Goal: Use online tool/utility: Utilize a website feature to perform a specific function

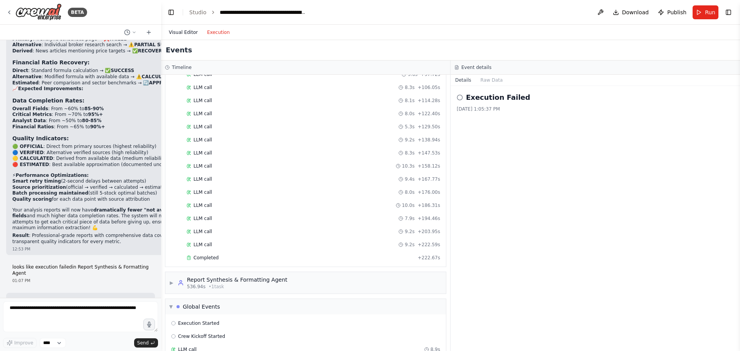
click at [179, 31] on button "Visual Editor" at bounding box center [183, 32] width 38 height 9
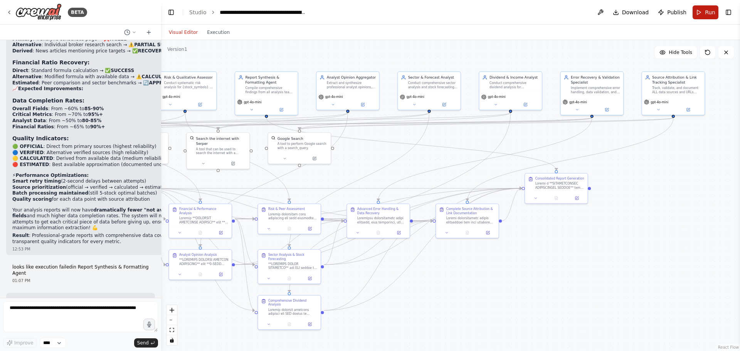
click at [706, 16] on span "Run" at bounding box center [710, 12] width 10 height 8
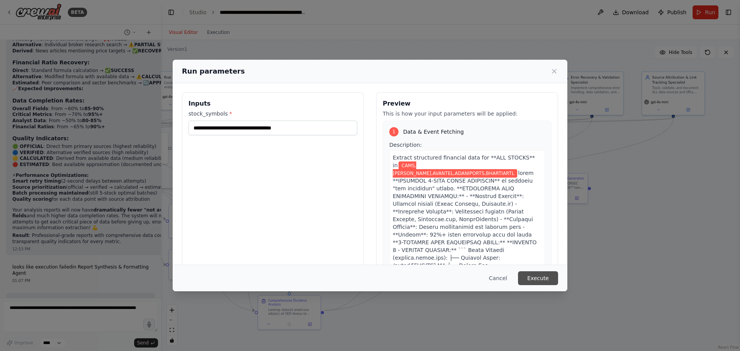
click at [541, 280] on button "Execute" at bounding box center [538, 278] width 40 height 14
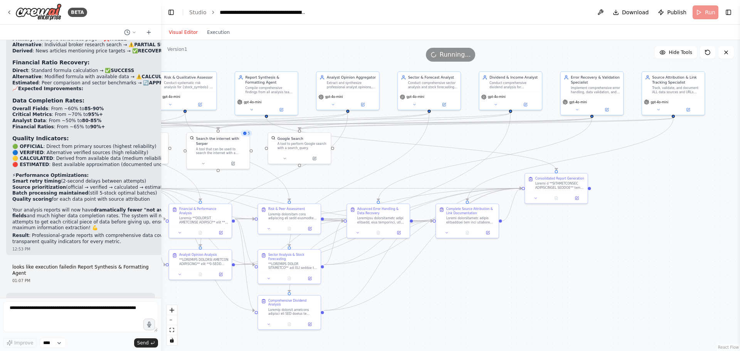
click at [535, 7] on header "**********" at bounding box center [450, 12] width 579 height 25
click at [701, 11] on button "Run" at bounding box center [706, 12] width 26 height 14
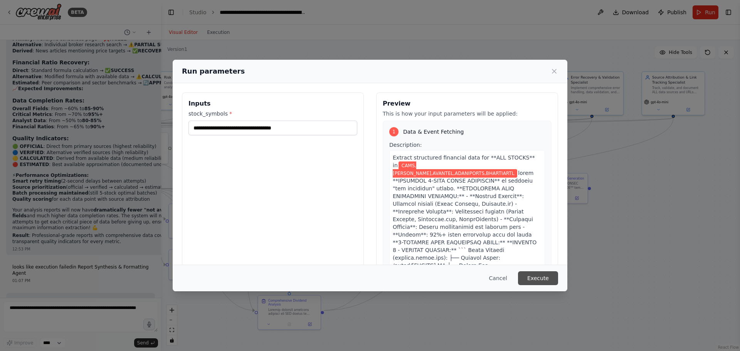
click at [553, 277] on button "Execute" at bounding box center [538, 278] width 40 height 14
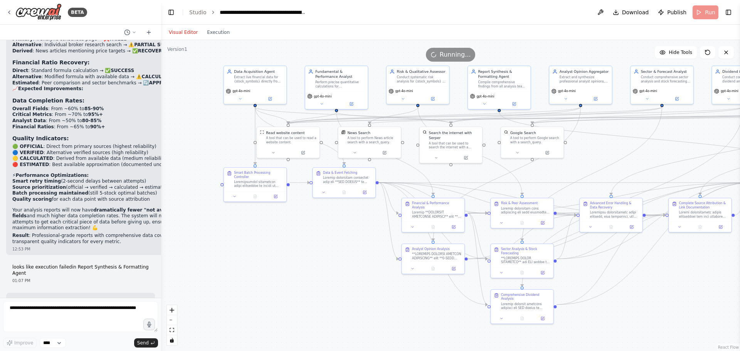
drag, startPoint x: 248, startPoint y: 179, endPoint x: 481, endPoint y: 173, distance: 233.0
click at [481, 173] on div ".deletable-edge-delete-btn { width: 20px; height: 20px; border: 0px solid #ffff…" at bounding box center [450, 195] width 579 height 311
click at [206, 30] on button "Execution" at bounding box center [218, 32] width 32 height 9
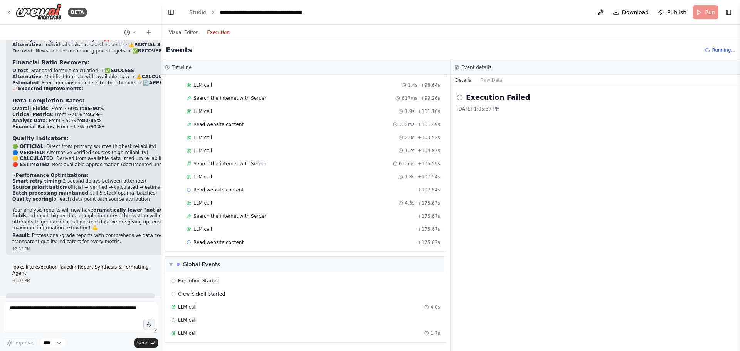
scroll to position [1104, 0]
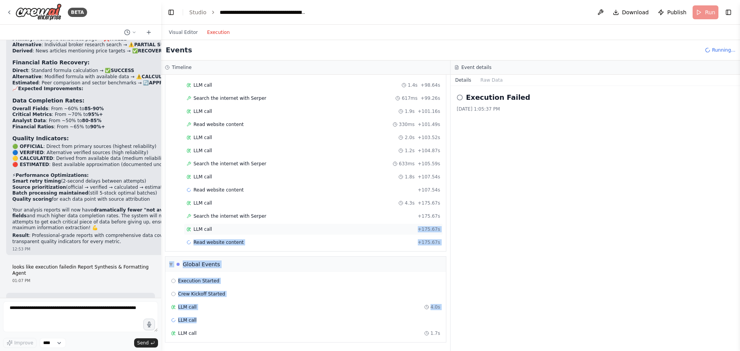
drag, startPoint x: 248, startPoint y: 319, endPoint x: 261, endPoint y: 232, distance: 87.9
click at [261, 232] on div "▼ Data Acquisition Agent 5.17s (+80.62s) • 2 task s ▼ Smart Batch Processing Co…" at bounding box center [305, 213] width 289 height 276
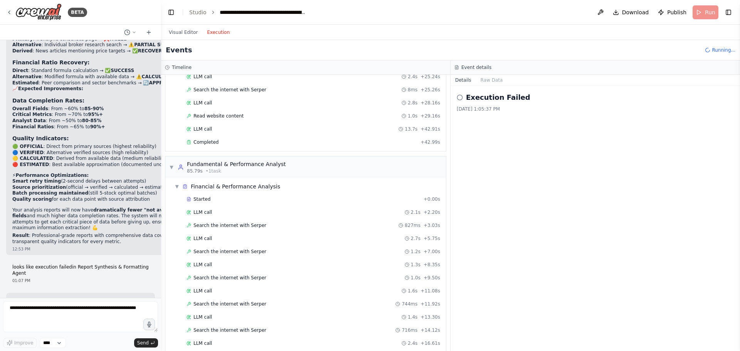
scroll to position [603, 0]
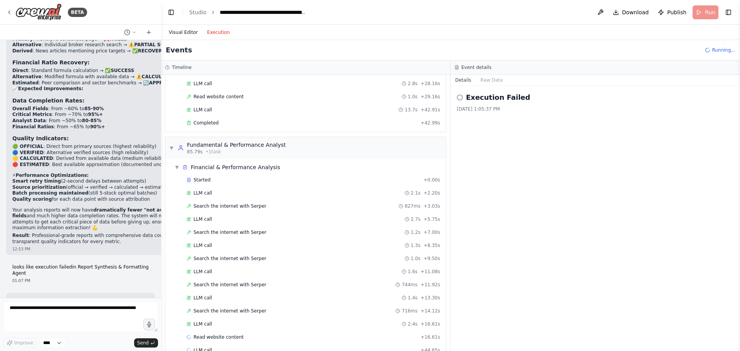
click at [175, 30] on button "Visual Editor" at bounding box center [183, 32] width 38 height 9
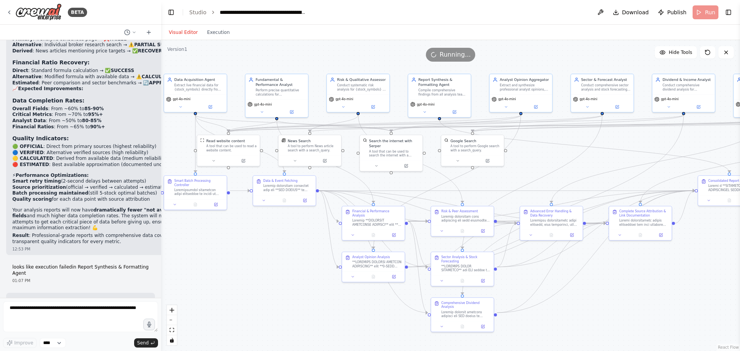
drag, startPoint x: 599, startPoint y: 158, endPoint x: 539, endPoint y: 166, distance: 60.3
click at [539, 166] on div ".deletable-edge-delete-btn { width: 20px; height: 20px; border: 0px solid #ffff…" at bounding box center [450, 195] width 579 height 311
click at [61, 312] on textarea at bounding box center [80, 317] width 155 height 31
type textarea "**********"
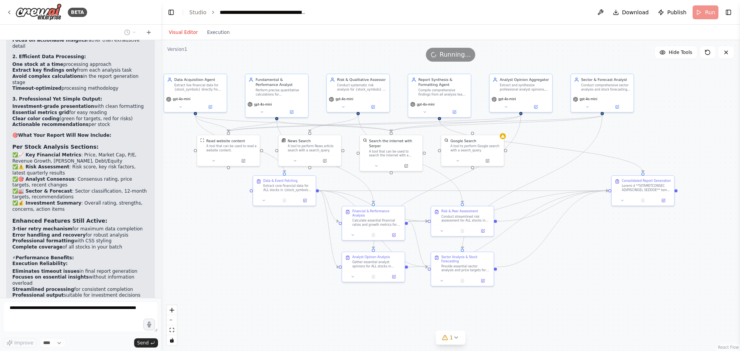
scroll to position [28082, 0]
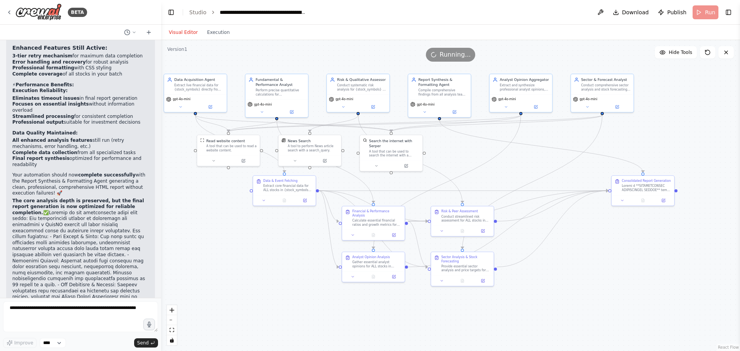
click at [177, 178] on div ".deletable-edge-delete-btn { width: 20px; height: 20px; border: 0px solid #ffff…" at bounding box center [450, 195] width 579 height 311
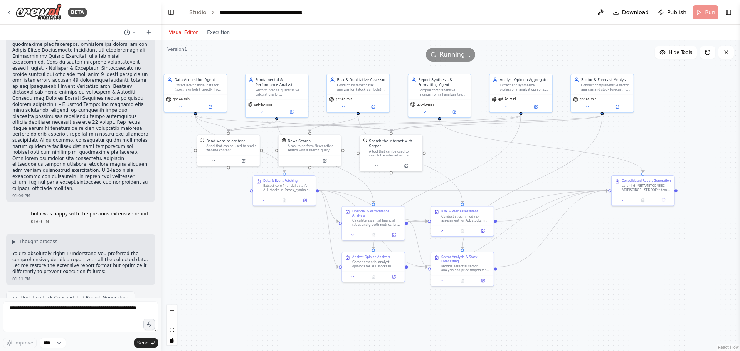
drag, startPoint x: 79, startPoint y: 108, endPoint x: 77, endPoint y: 233, distance: 125.3
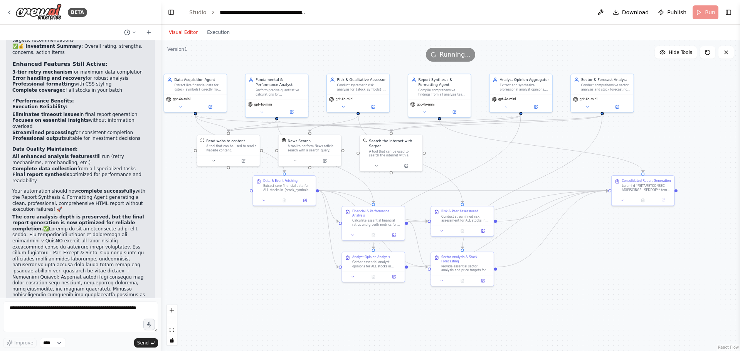
scroll to position [28217, 0]
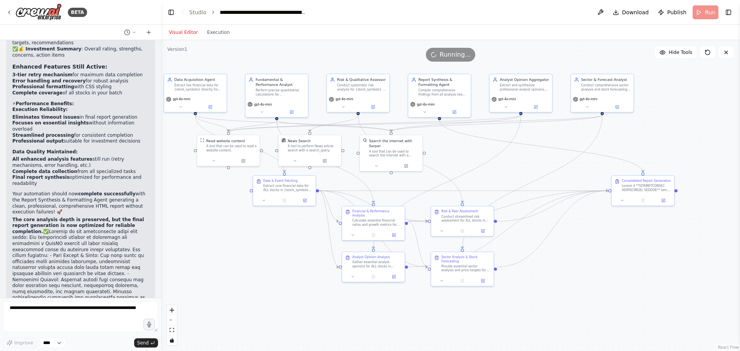
drag, startPoint x: 91, startPoint y: 207, endPoint x: 8, endPoint y: 198, distance: 83.3
copy li "Advanced Error Handling & Data Recovery : Removed (3-tier retry mechanisms were…"
click at [27, 313] on textarea at bounding box center [80, 317] width 155 height 31
paste textarea "**********"
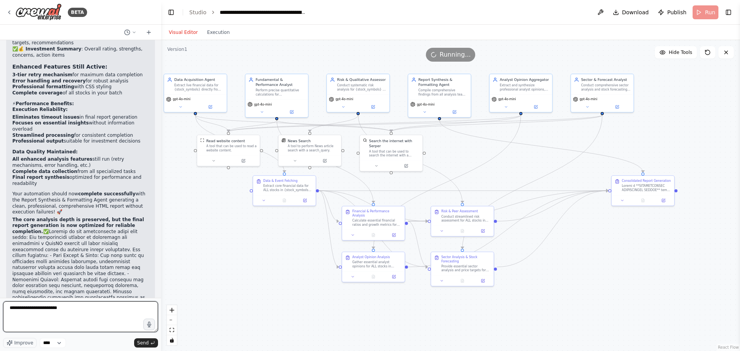
type textarea "**********"
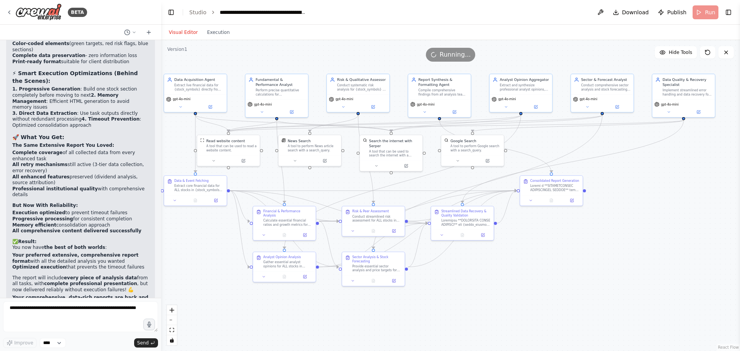
scroll to position [29068, 0]
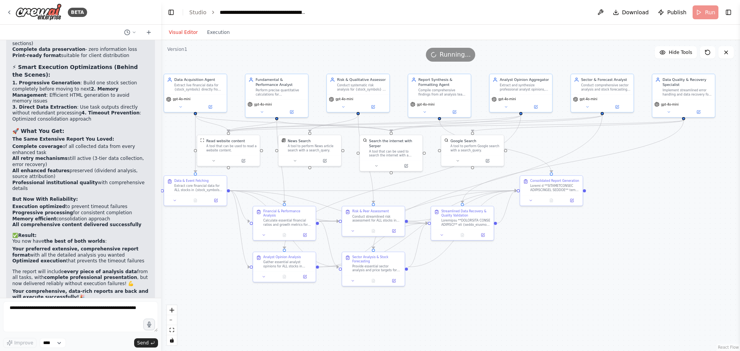
drag, startPoint x: 174, startPoint y: 252, endPoint x: 196, endPoint y: 234, distance: 27.9
click at [174, 252] on div ".deletable-edge-delete-btn { width: 20px; height: 20px; border: 0px solid #ffff…" at bounding box center [450, 195] width 579 height 311
click at [703, 13] on header "**********" at bounding box center [450, 12] width 579 height 25
click at [207, 30] on button "Execution" at bounding box center [218, 32] width 32 height 9
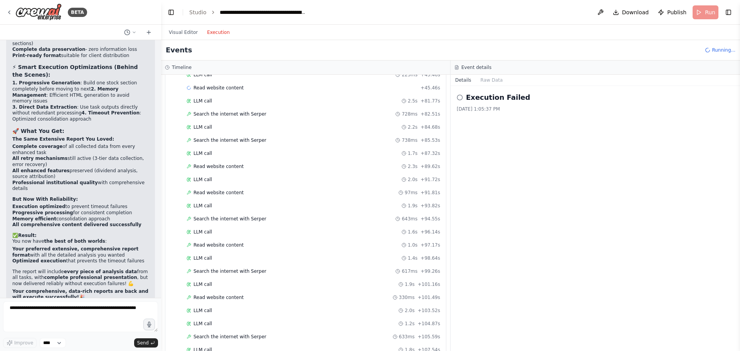
scroll to position [1104, 0]
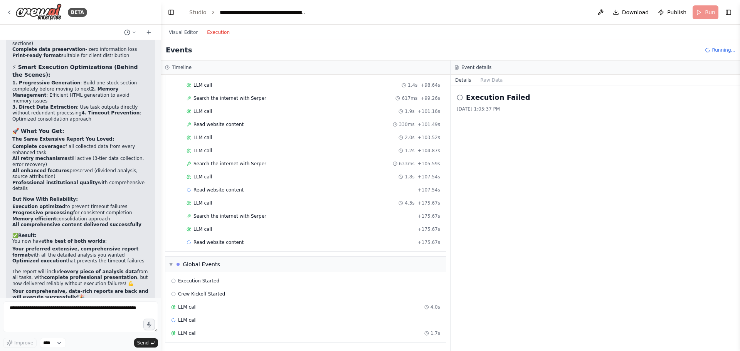
click at [714, 51] on div "Running..." at bounding box center [720, 50] width 30 height 6
click at [716, 46] on div "Events Running..." at bounding box center [450, 50] width 579 height 20
click at [173, 32] on button "Visual Editor" at bounding box center [183, 32] width 38 height 9
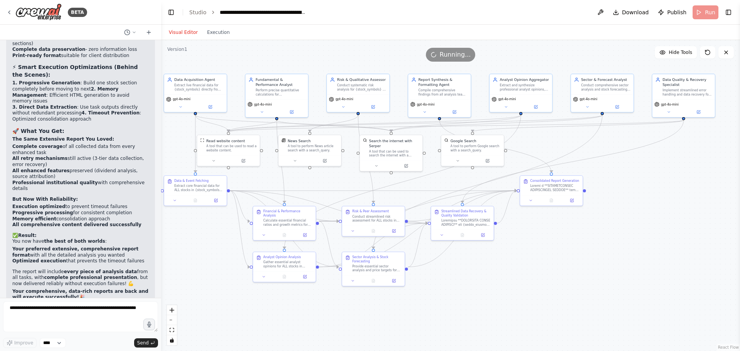
click at [182, 244] on div ".deletable-edge-delete-btn { width: 20px; height: 20px; border: 0px solid #ffff…" at bounding box center [450, 195] width 579 height 311
click at [103, 20] on div "BETA" at bounding box center [80, 12] width 161 height 25
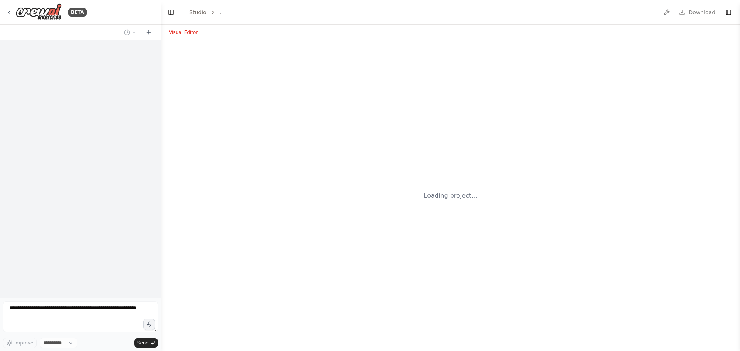
select select "****"
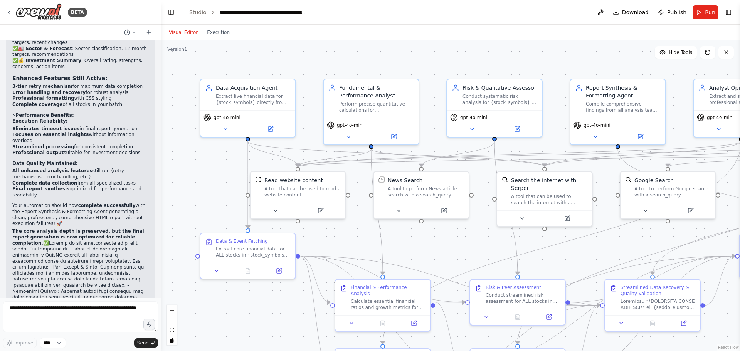
scroll to position [28242, 0]
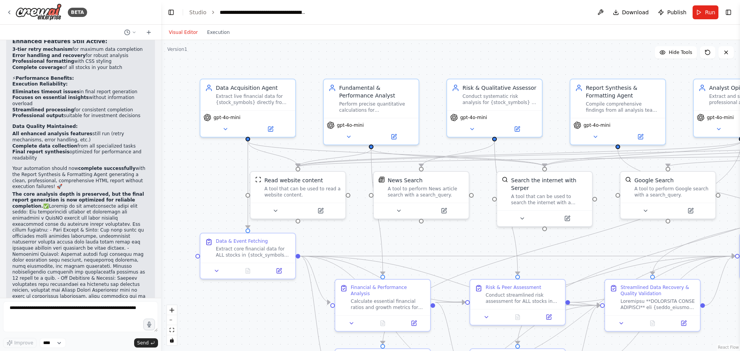
drag, startPoint x: 701, startPoint y: 13, endPoint x: 701, endPoint y: 2, distance: 11.2
click at [701, 13] on button "Run" at bounding box center [706, 12] width 26 height 14
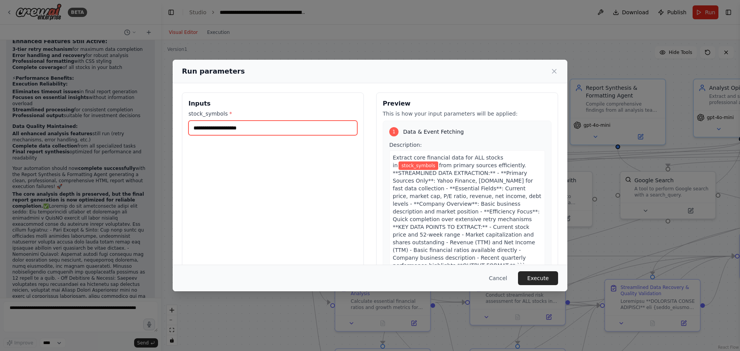
click at [211, 128] on input "stock_symbols *" at bounding box center [273, 128] width 169 height 15
paste input "**********"
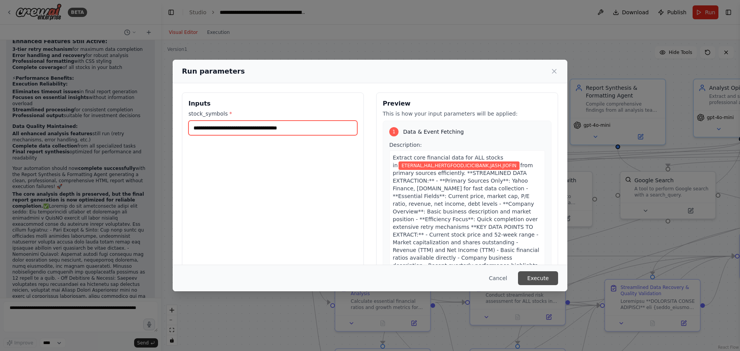
type input "**********"
click at [551, 279] on button "Execute" at bounding box center [538, 278] width 40 height 14
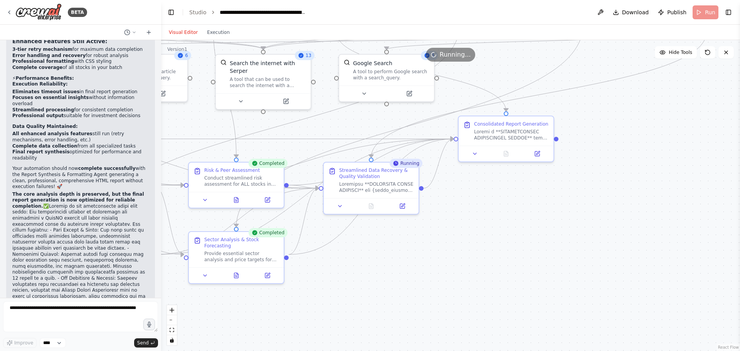
drag, startPoint x: 587, startPoint y: 241, endPoint x: 305, endPoint y: 124, distance: 304.9
click at [305, 124] on div ".deletable-edge-delete-btn { width: 20px; height: 20px; border: 0px solid #ffff…" at bounding box center [450, 195] width 579 height 311
click at [507, 153] on icon at bounding box center [506, 153] width 2 height 0
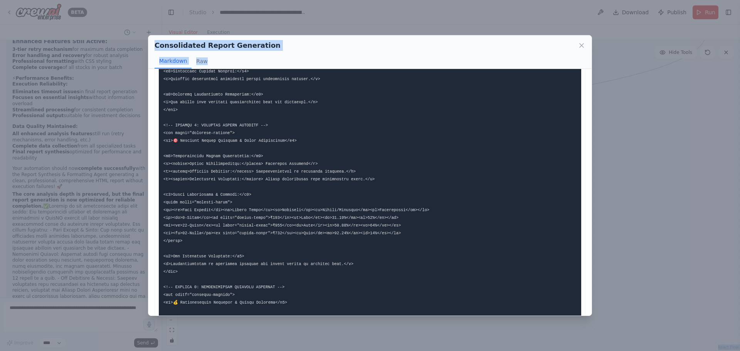
scroll to position [6935, 0]
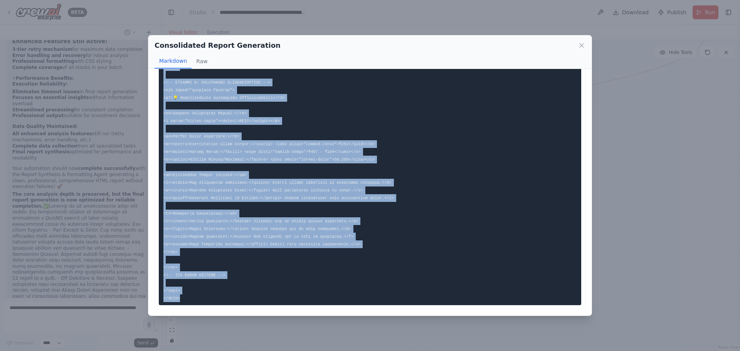
drag, startPoint x: 164, startPoint y: 87, endPoint x: 202, endPoint y: 309, distance: 225.7
copy code "<!DOCTYPE html> <html> <head> <title>Complete Stock Analysis Report - ETERNAL, …"
click at [585, 46] on icon at bounding box center [582, 46] width 8 height 8
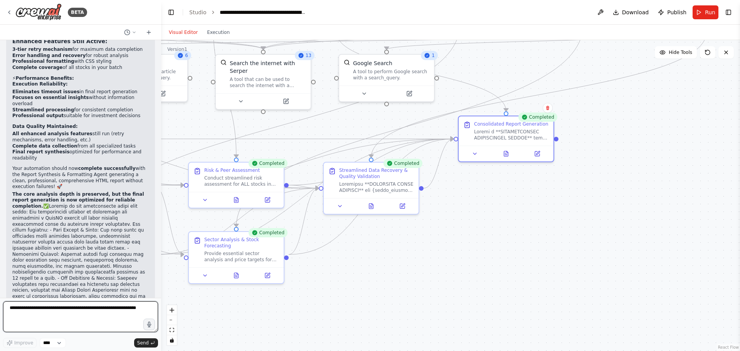
click at [93, 308] on textarea at bounding box center [80, 317] width 155 height 31
paste textarea "**********"
type textarea "**********"
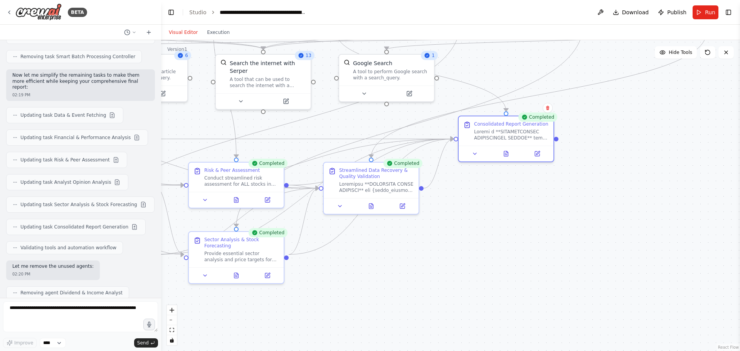
scroll to position [29557, 0]
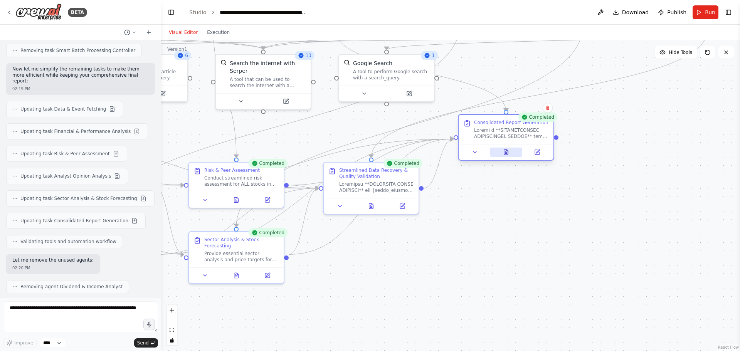
click at [507, 150] on icon at bounding box center [508, 151] width 2 height 2
click at [507, 153] on icon at bounding box center [506, 152] width 4 height 5
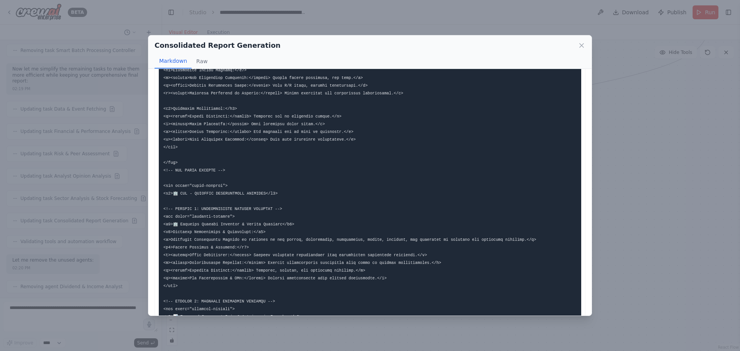
scroll to position [1581, 0]
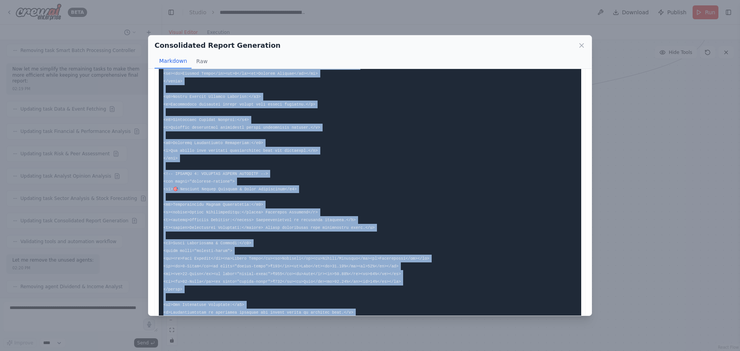
scroll to position [6935, 0]
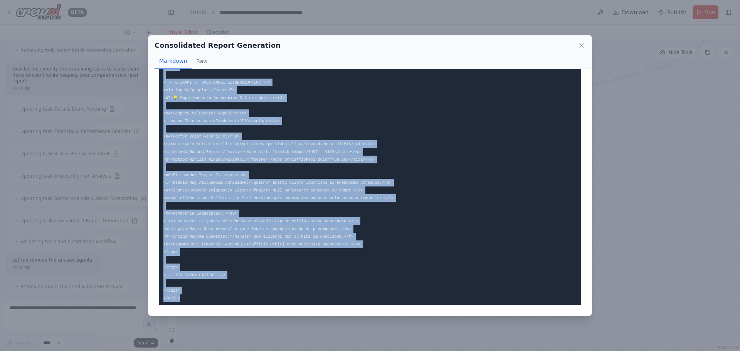
drag, startPoint x: 164, startPoint y: 85, endPoint x: 233, endPoint y: 302, distance: 227.9
copy code "<!DOCTYPE html> <html> <head> <title>Complete Stock Analysis Report - ETERNAL, …"
drag, startPoint x: 111, startPoint y: 91, endPoint x: 103, endPoint y: 54, distance: 37.8
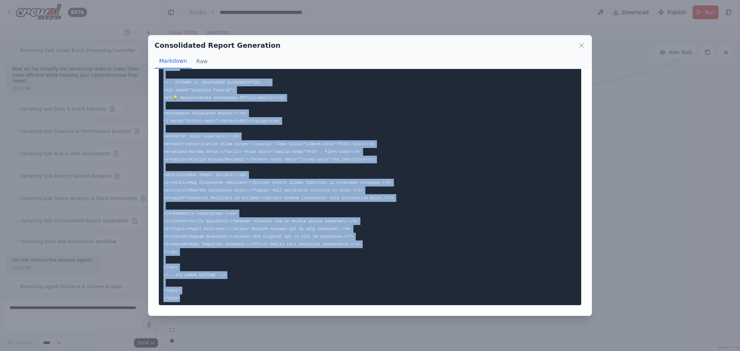
click at [111, 91] on div "Consolidated Report Generation Markdown Raw ... Show more Not valid JSON" at bounding box center [370, 175] width 740 height 351
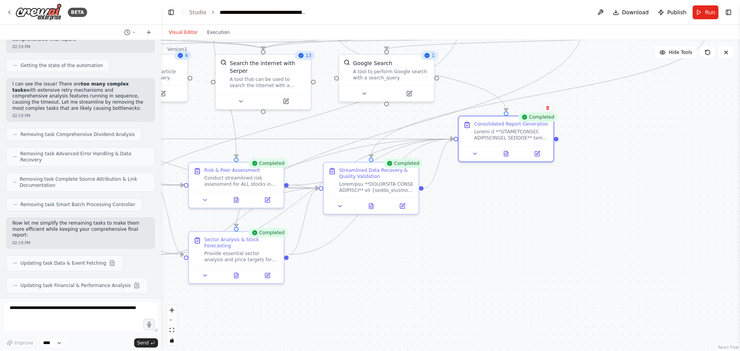
scroll to position [29364, 0]
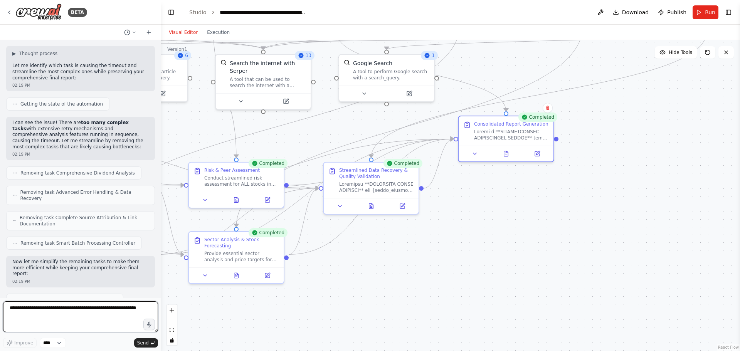
click at [96, 312] on textarea at bounding box center [80, 317] width 155 height 31
paste textarea "**********"
type textarea "**********"
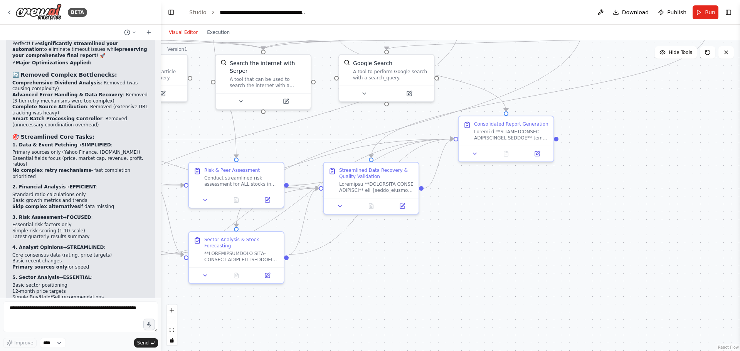
scroll to position [29889, 0]
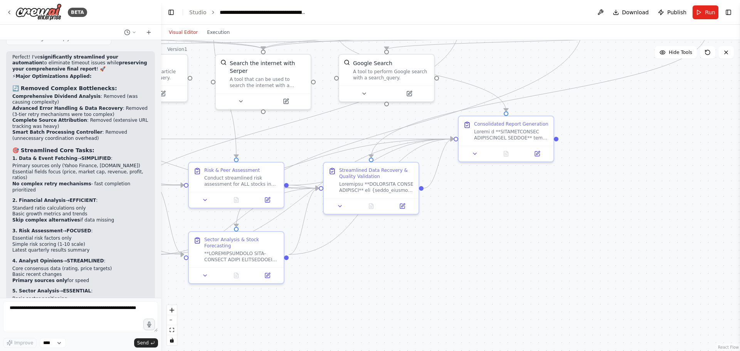
drag, startPoint x: 111, startPoint y: 151, endPoint x: 12, endPoint y: 126, distance: 102.1
copy div "1. MANDATORY DIFFERENTIATION RULES: 18-month target MUST BE HIGHER than 12-mont…"
click at [67, 311] on textarea at bounding box center [80, 317] width 155 height 31
type textarea "*"
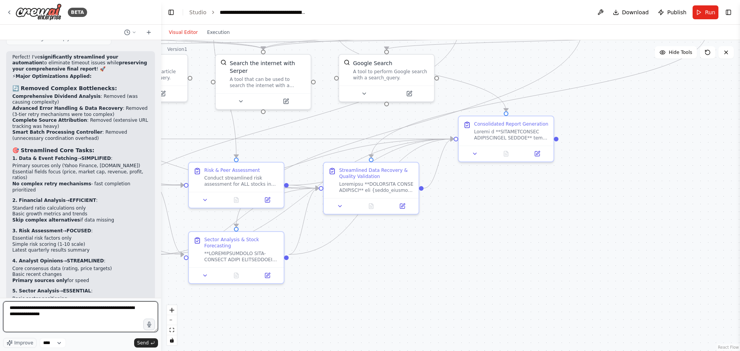
paste textarea "**********"
type textarea "**********"
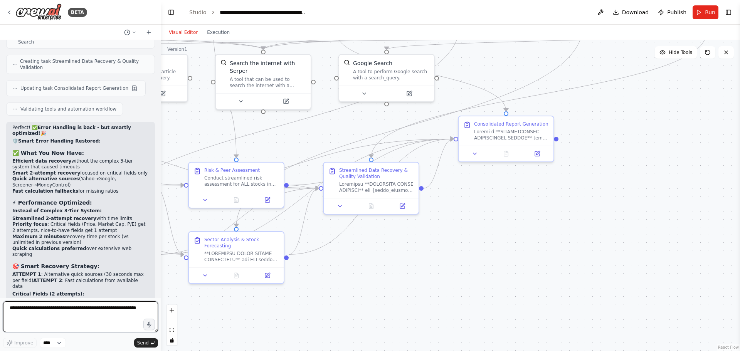
scroll to position [30544, 0]
